Goal: Information Seeking & Learning: Understand process/instructions

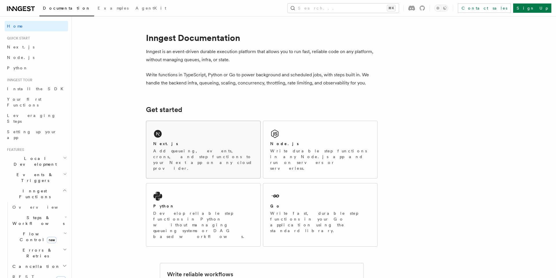
click at [171, 131] on div "Next.js Add queueing, events, crons, and step functions to your Next app on any…" at bounding box center [203, 149] width 114 height 57
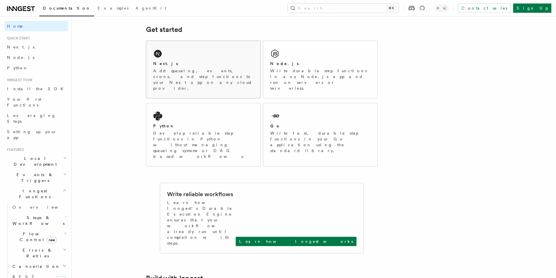
scroll to position [82, 0]
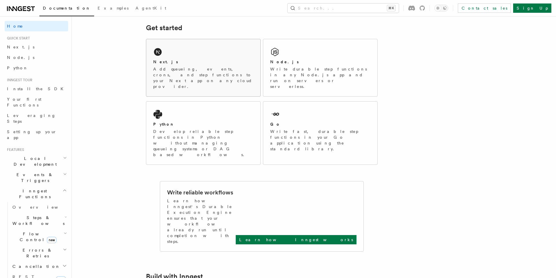
click at [204, 71] on p "Add queueing, events, crons, and step functions to your Next app on any cloud p…" at bounding box center [203, 77] width 100 height 23
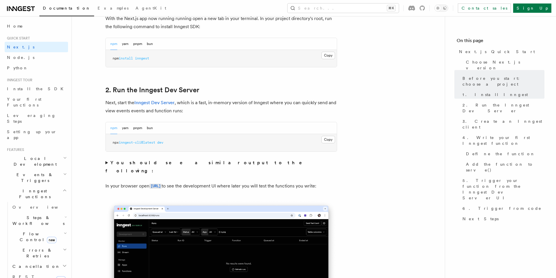
scroll to position [345, 0]
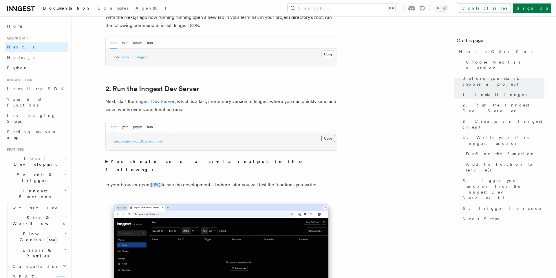
click at [326, 138] on button "Copy Copied" at bounding box center [329, 138] width 14 height 8
